Goal: Find specific page/section: Find specific page/section

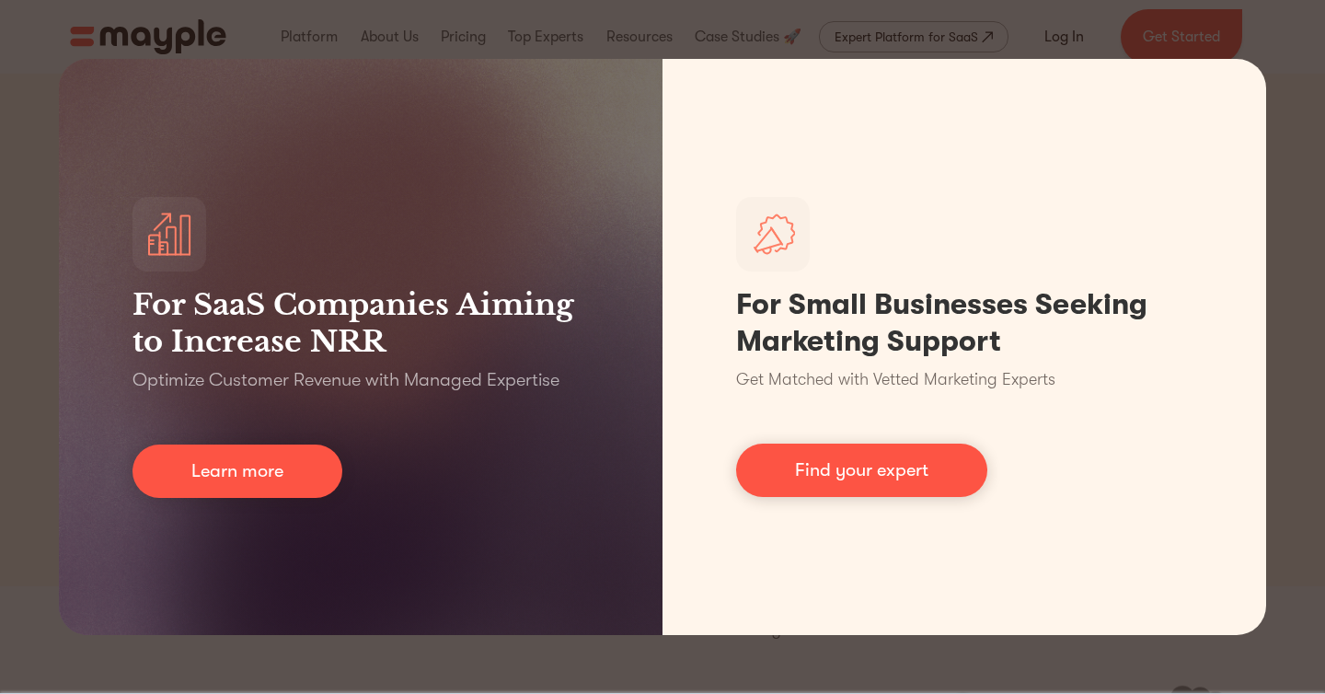
click at [750, 53] on div "For SaaS Companies Aiming to Increase NRR Optimize Customer Revenue with Manage…" at bounding box center [662, 347] width 1325 height 694
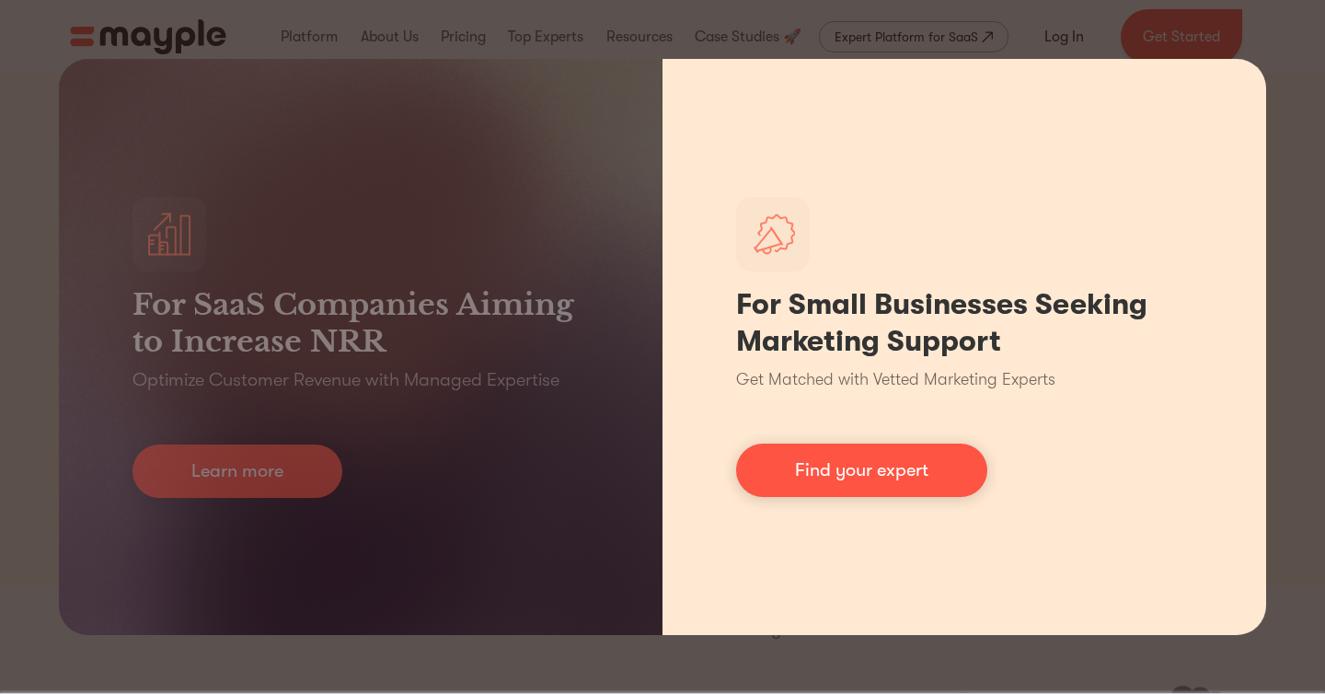
click at [984, 430] on div "For Small Businesses Seeking Marketing Support Get Matched with Vetted Marketin…" at bounding box center [963, 347] width 603 height 576
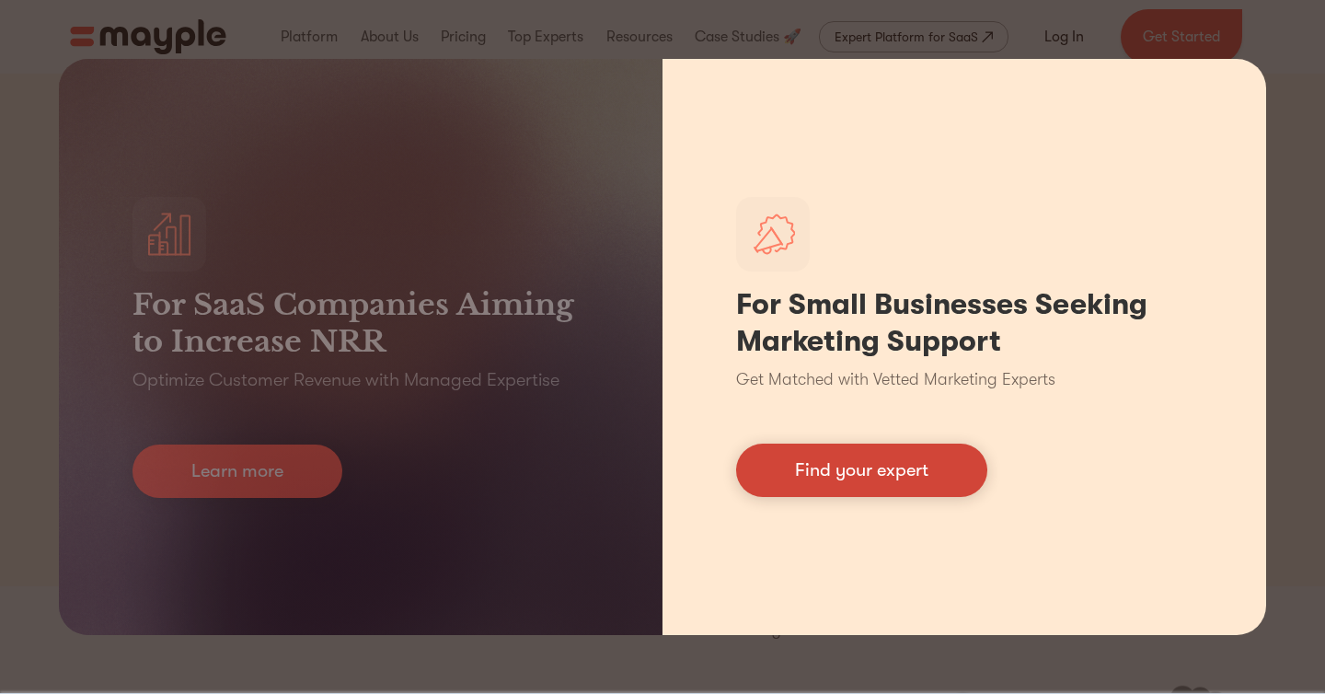
click at [908, 467] on link "Find your expert" at bounding box center [861, 469] width 251 height 53
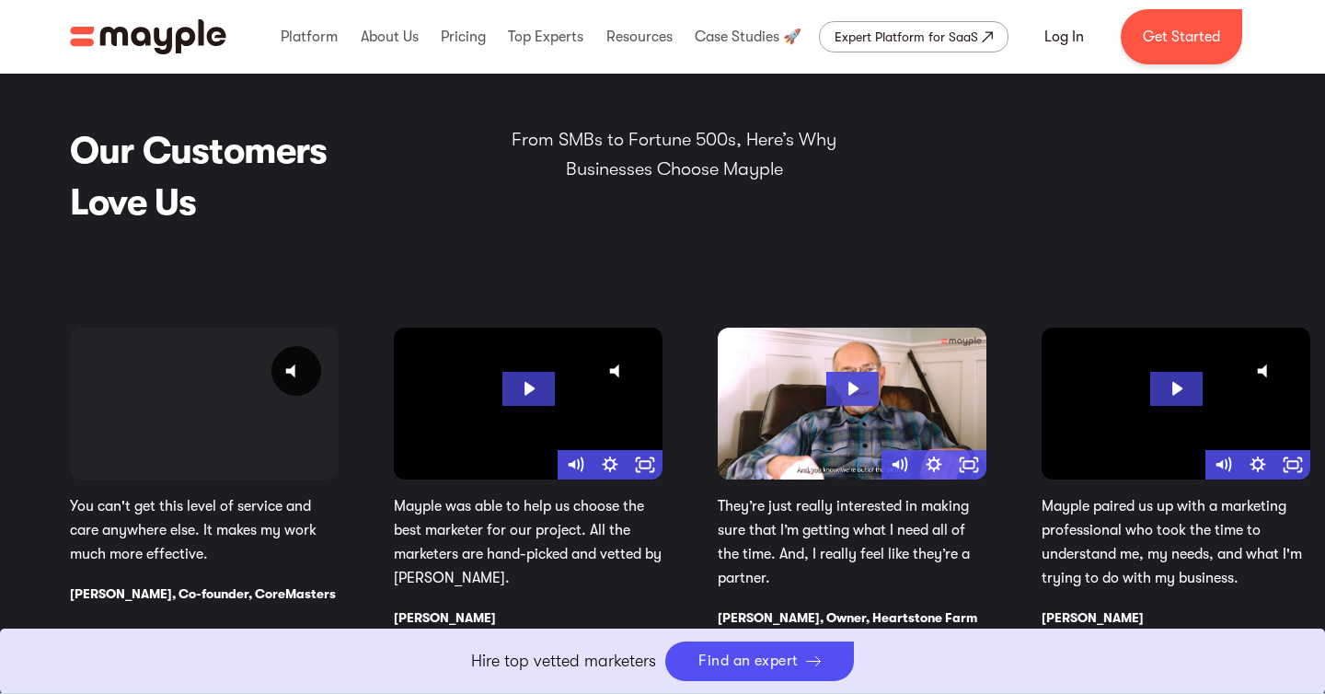
scroll to position [2938, 0]
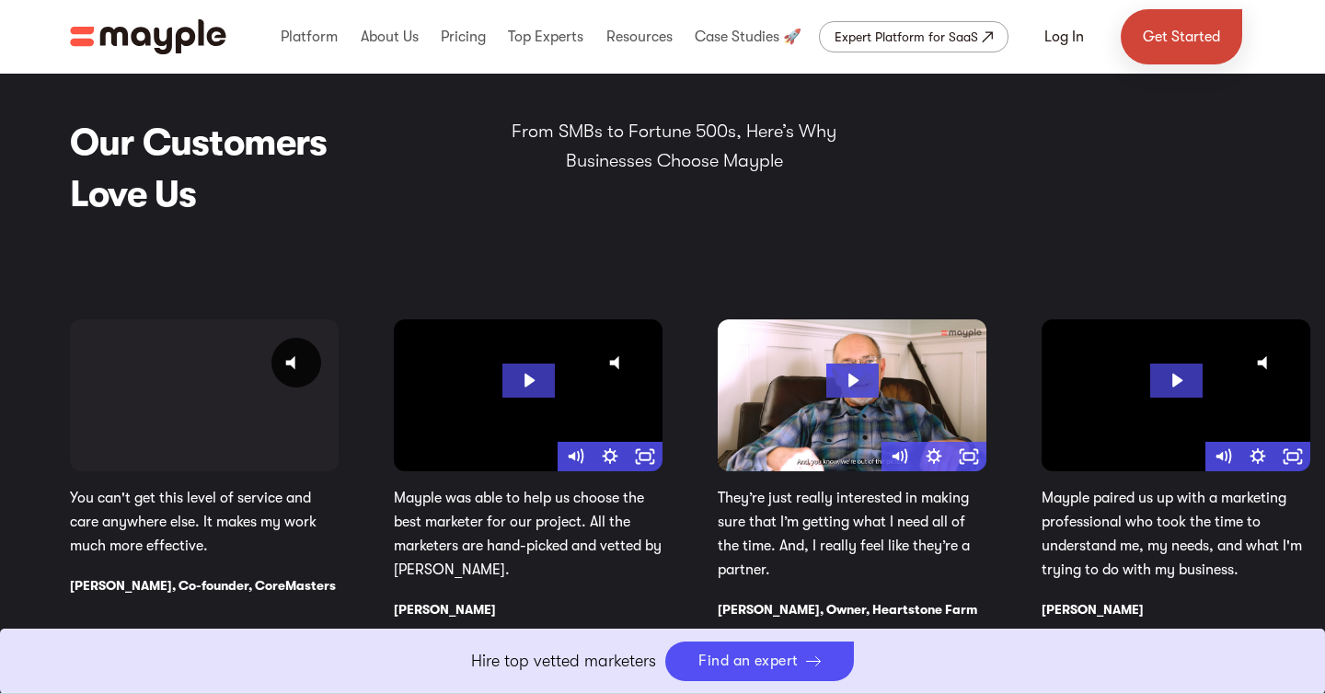
click at [1179, 45] on link "Get Started" at bounding box center [1181, 36] width 121 height 55
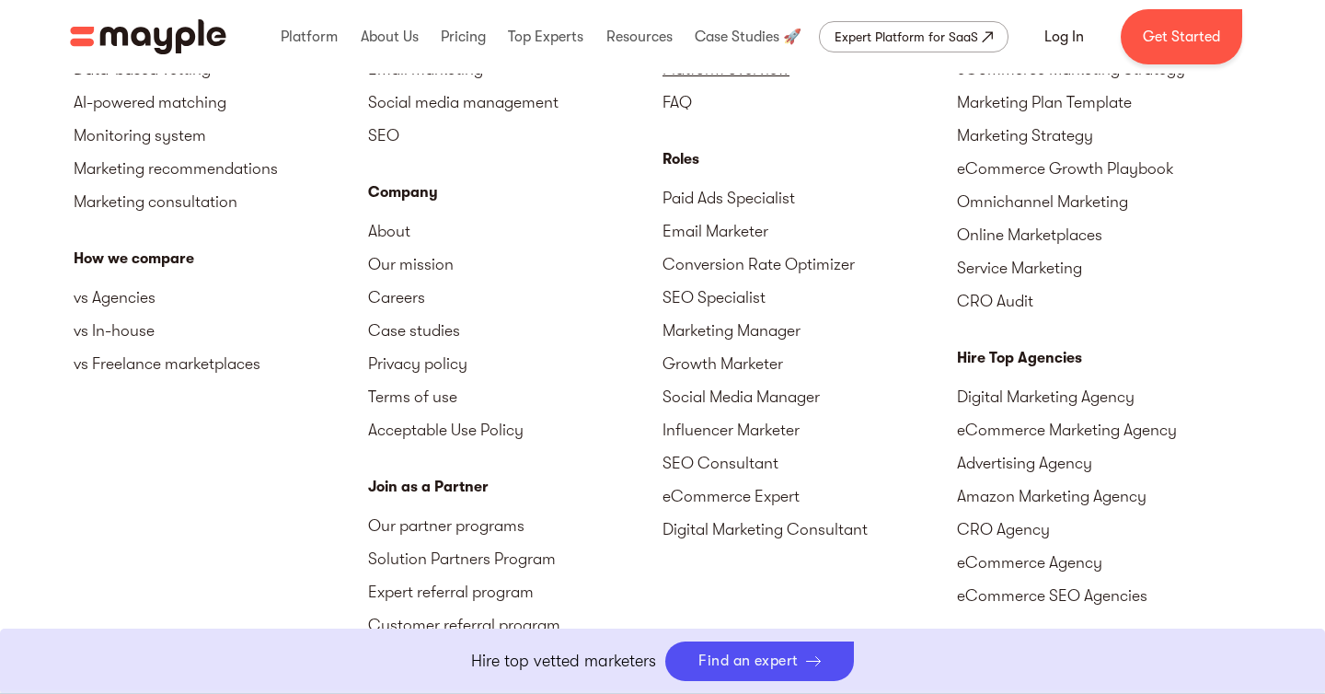
scroll to position [8208, 0]
click at [768, 332] on link "Marketing Manager" at bounding box center [809, 332] width 294 height 33
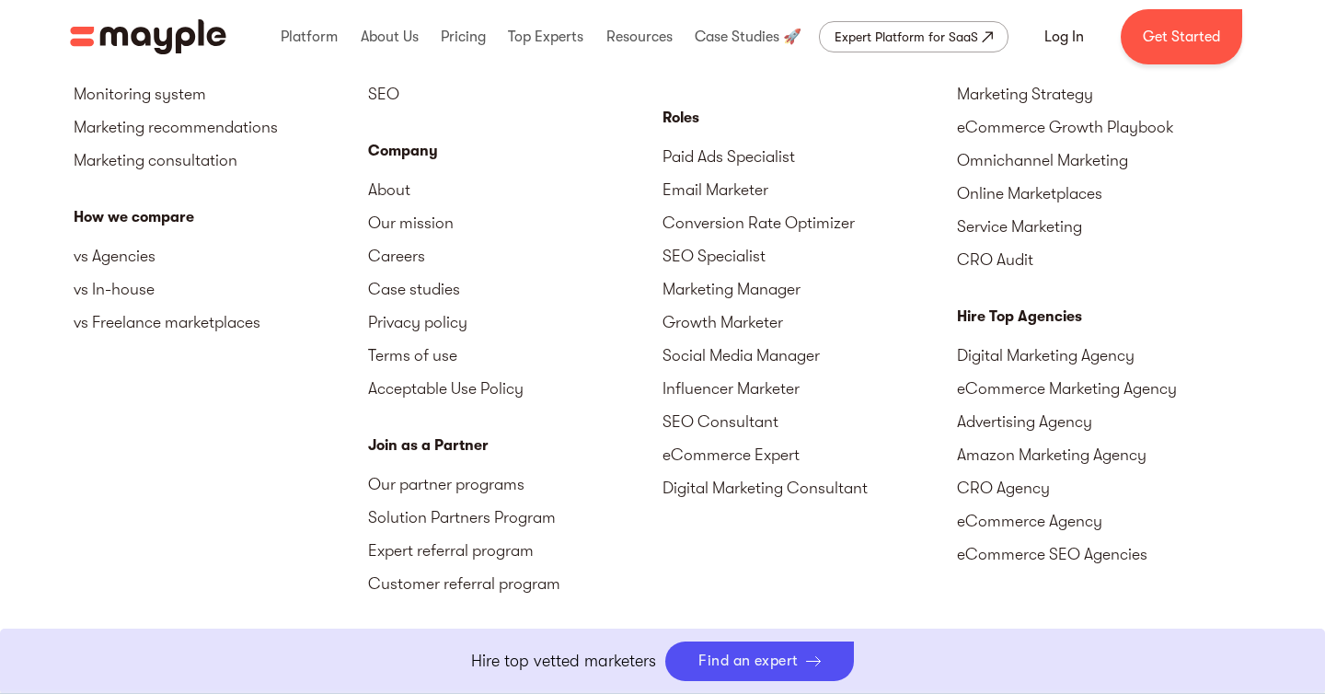
scroll to position [4931, 0]
